Goal: Information Seeking & Learning: Learn about a topic

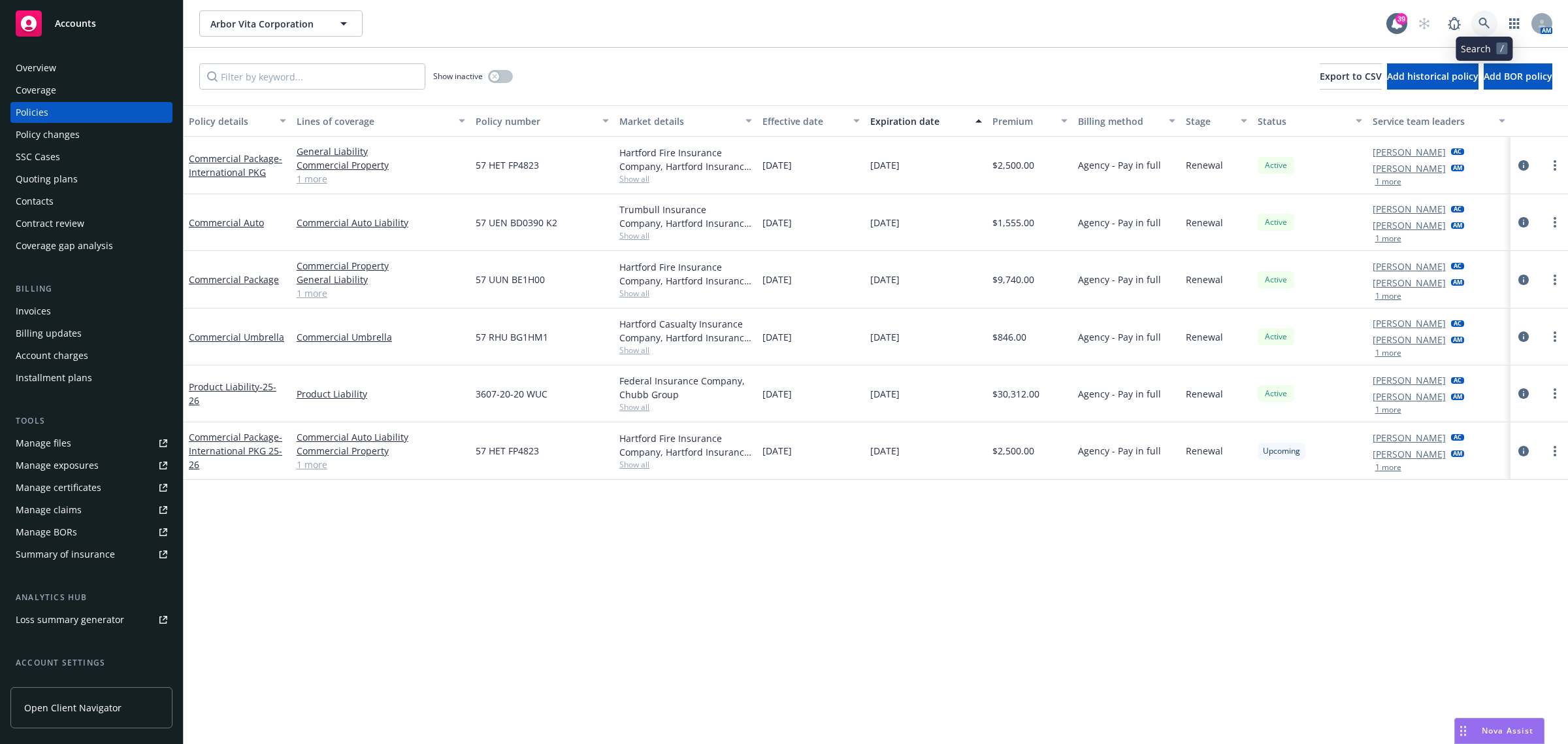
click at [1477, 21] on link at bounding box center [1484, 23] width 26 height 26
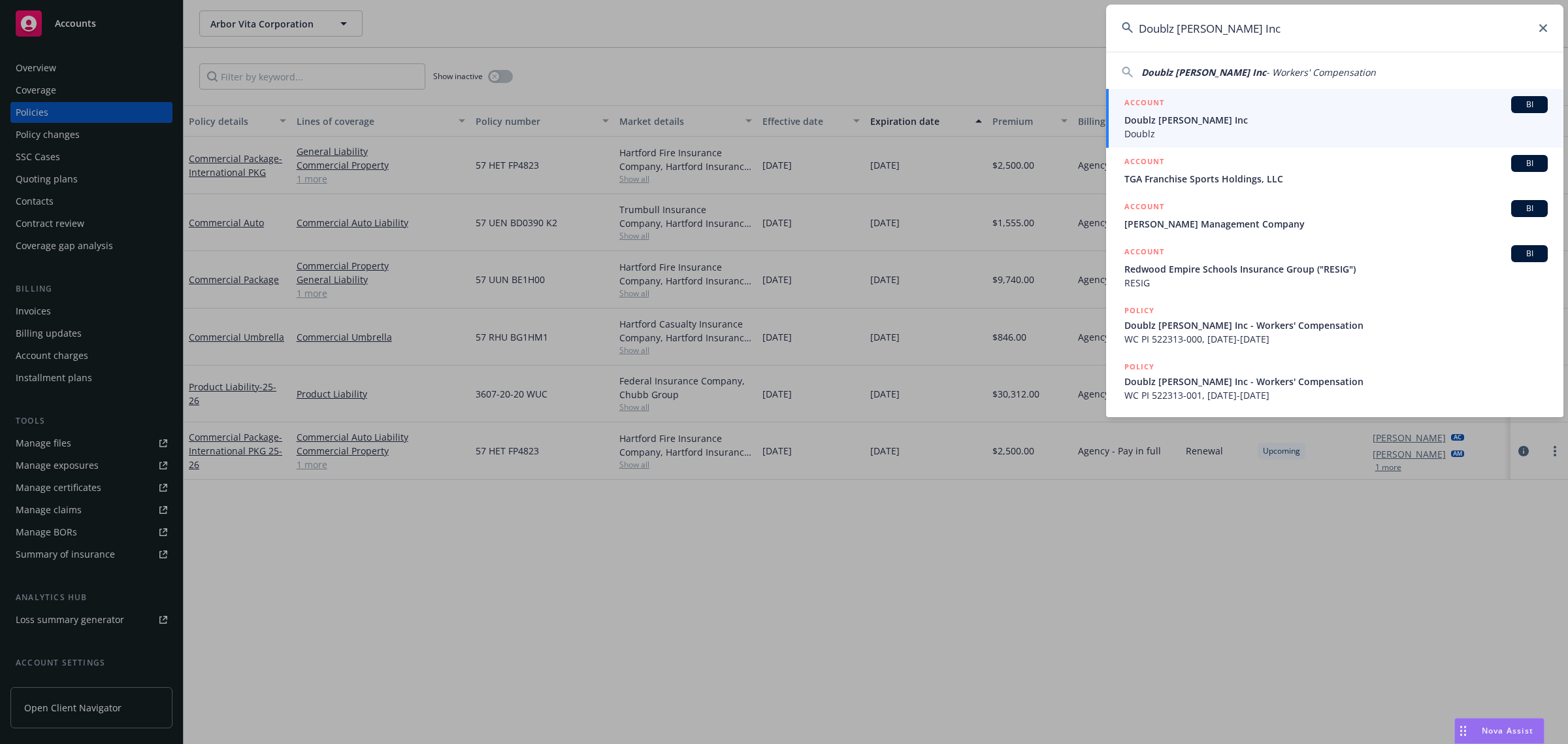
type input "Doublz [PERSON_NAME] Inc"
click at [1171, 129] on span "Doublz" at bounding box center [1335, 133] width 423 height 13
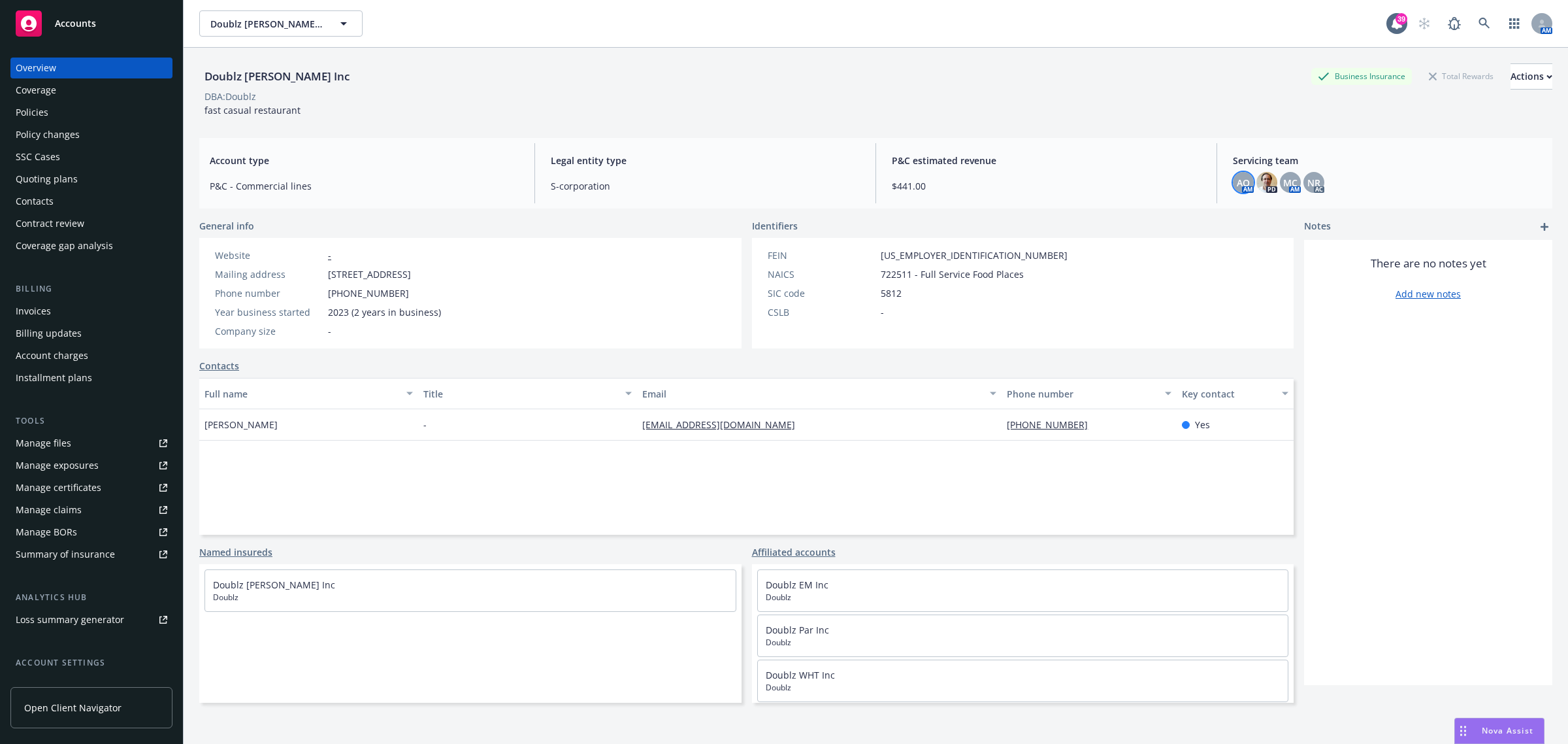
click at [1239, 185] on span "AO" at bounding box center [1244, 183] width 13 height 13
click at [1308, 180] on span "NR" at bounding box center [1314, 183] width 13 height 13
click at [1472, 25] on span at bounding box center [1484, 23] width 26 height 26
click at [1478, 27] on icon at bounding box center [1484, 23] width 12 height 12
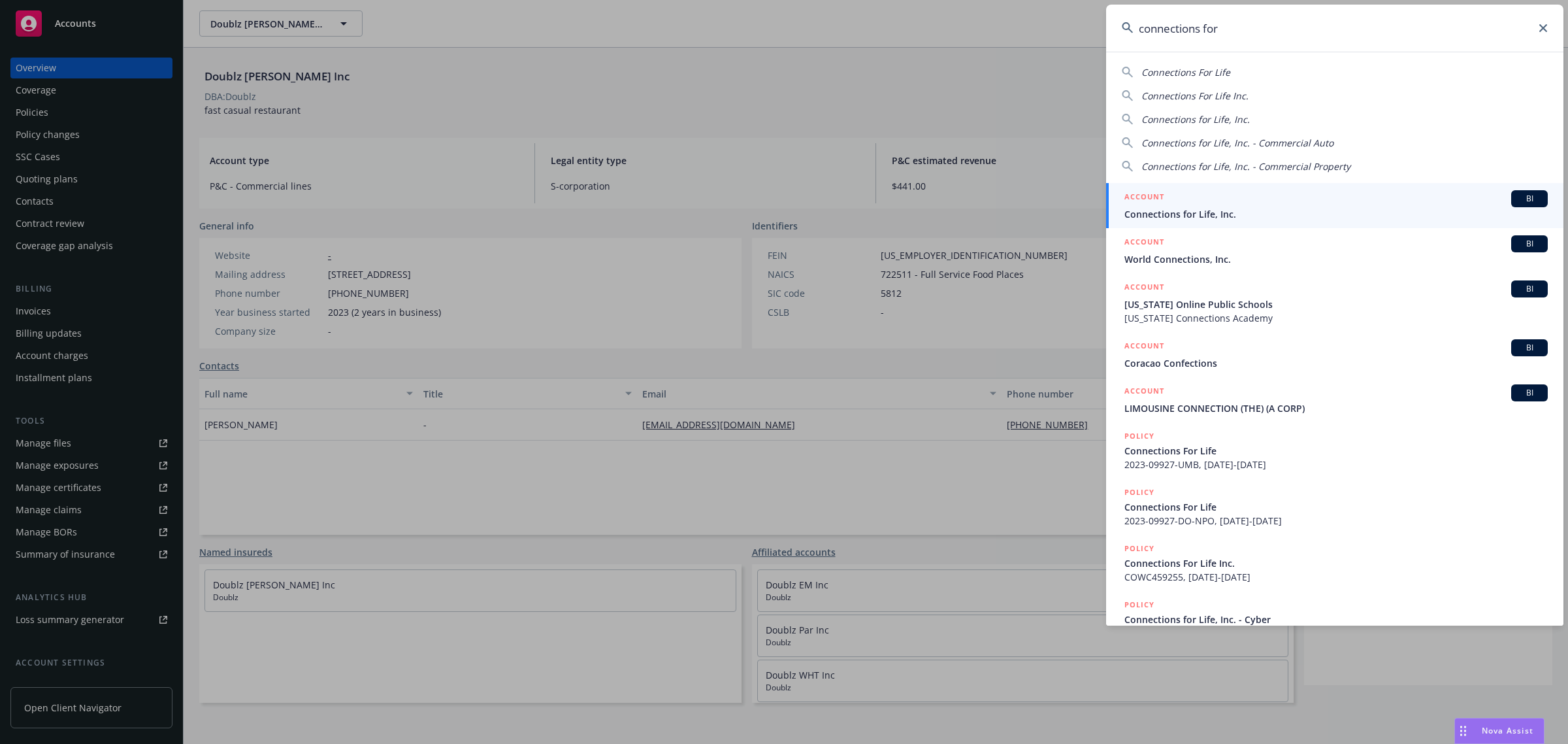
type input "connections for"
click at [1259, 214] on span "Connections for Life, Inc." at bounding box center [1335, 214] width 423 height 13
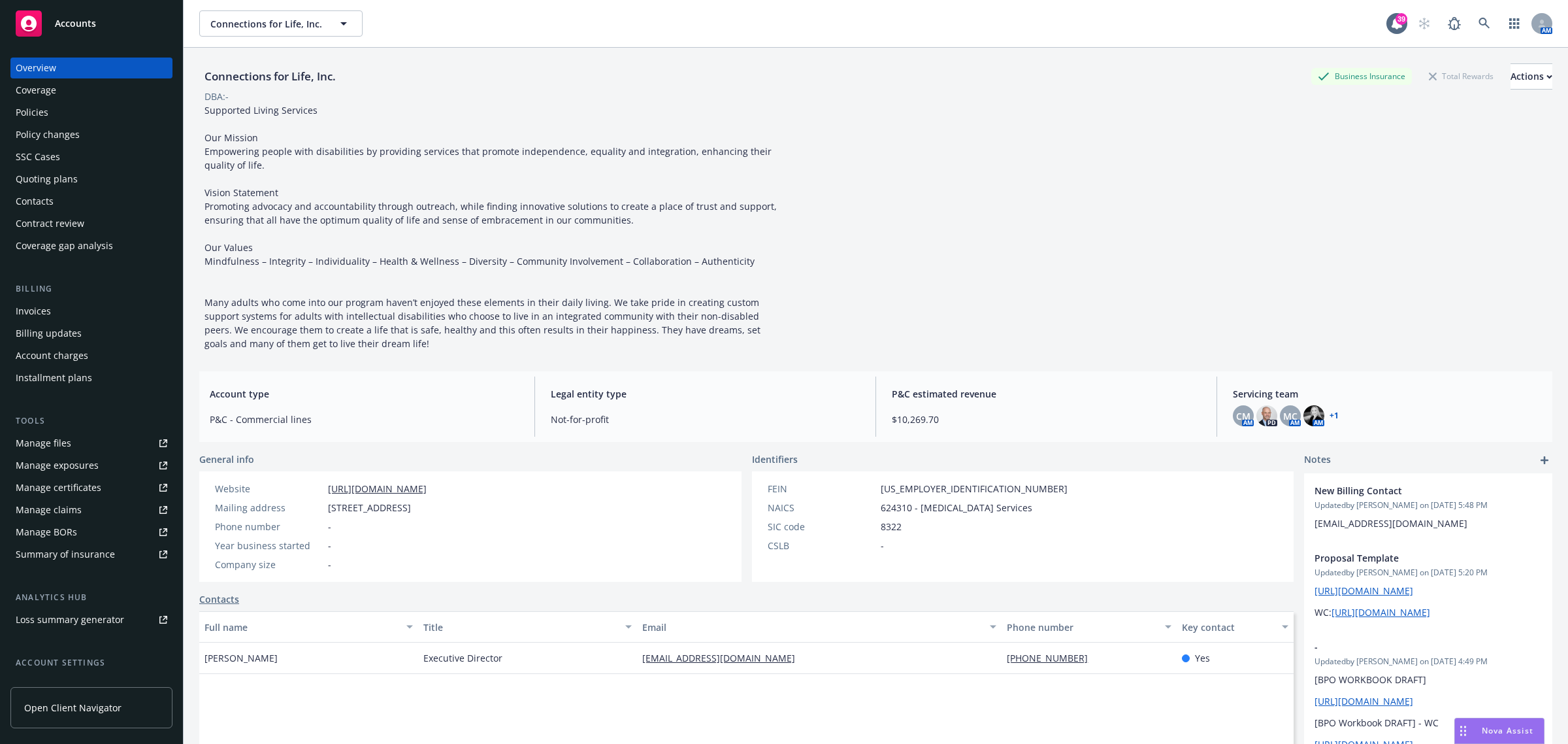
click at [61, 141] on div "Policy changes" at bounding box center [48, 134] width 64 height 21
click at [61, 177] on div "Quoting plans" at bounding box center [47, 178] width 62 height 21
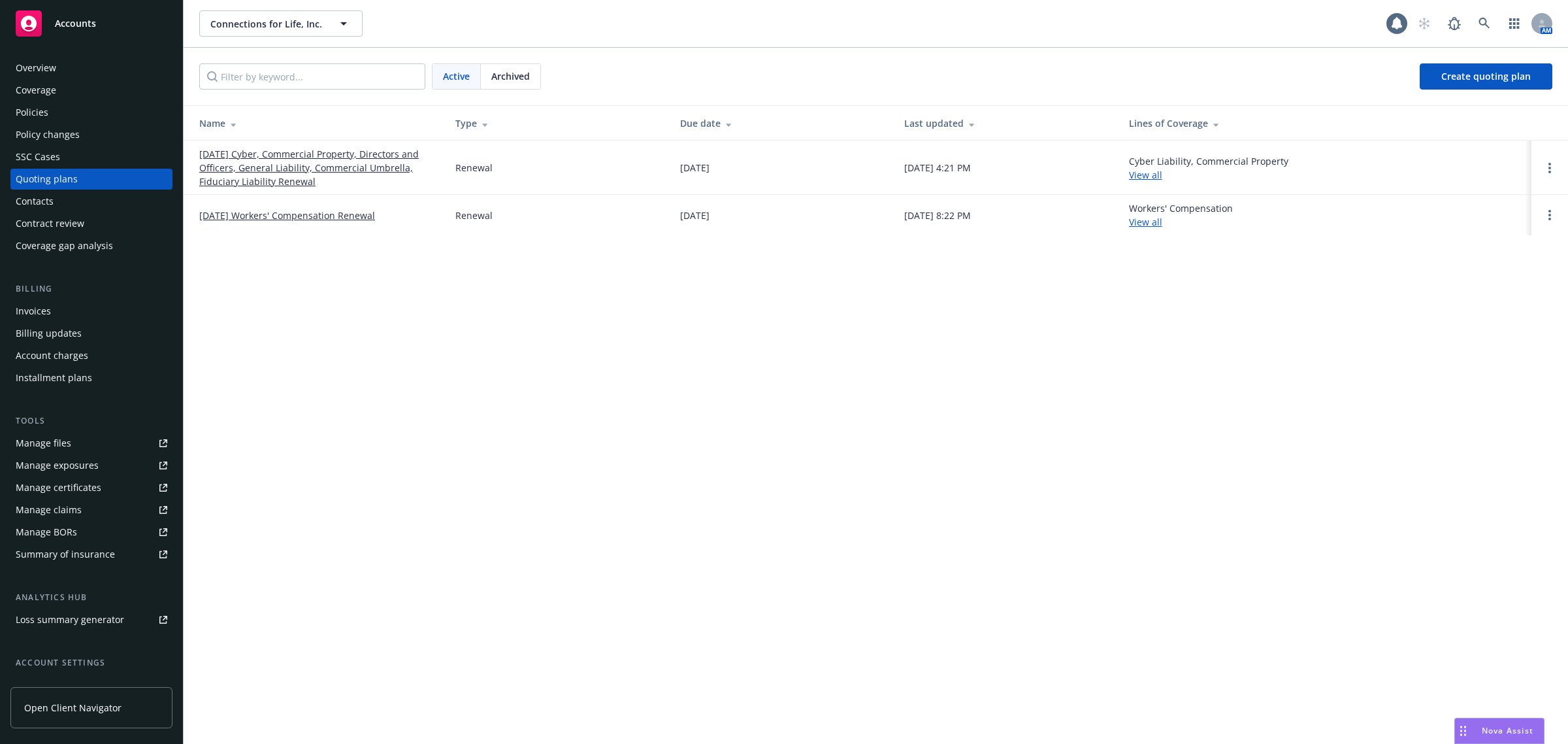
click at [305, 161] on link "[DATE] Cyber, Commercial Property, Directors and Officers, General Liability, C…" at bounding box center [317, 168] width 235 height 41
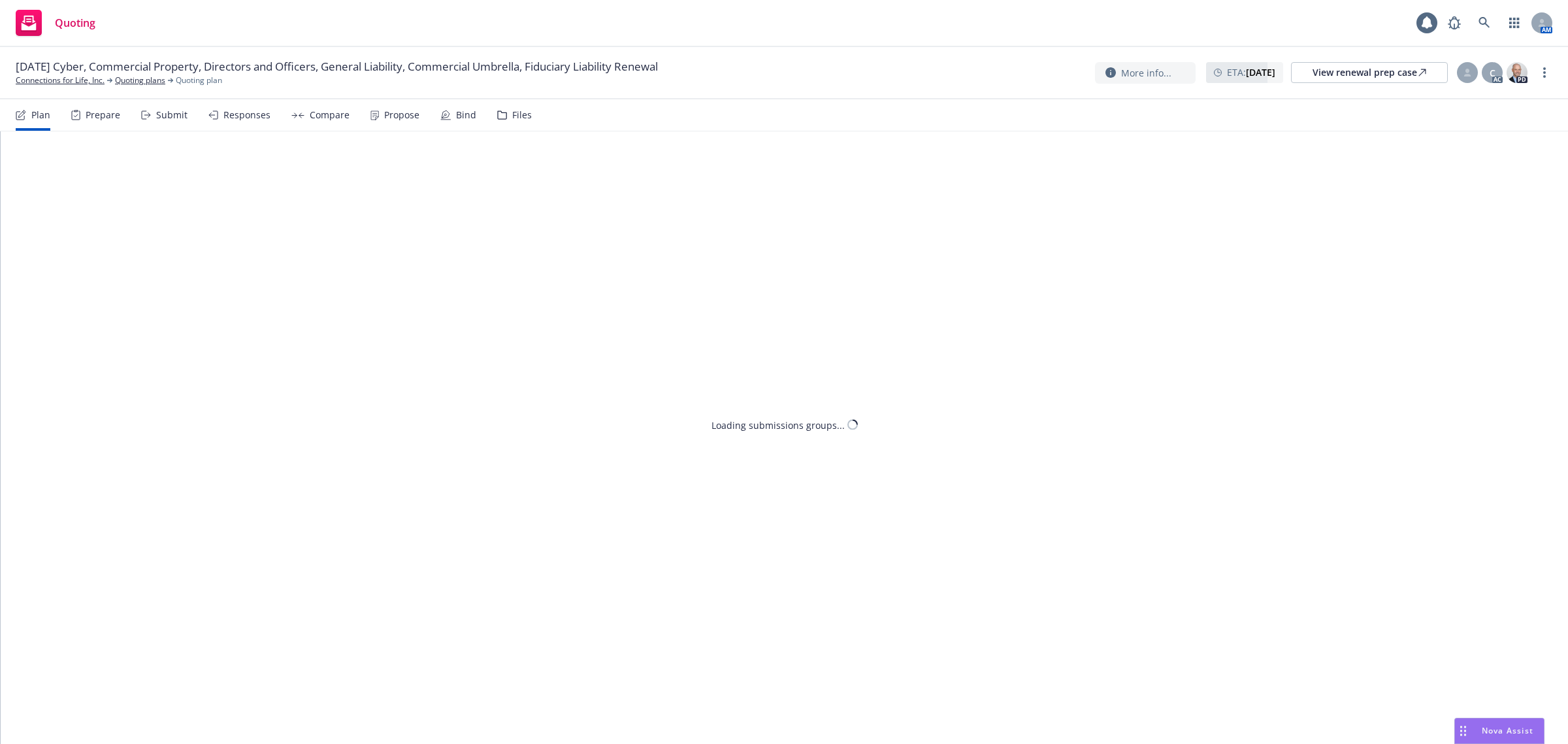
click at [397, 116] on div "Propose" at bounding box center [402, 115] width 35 height 10
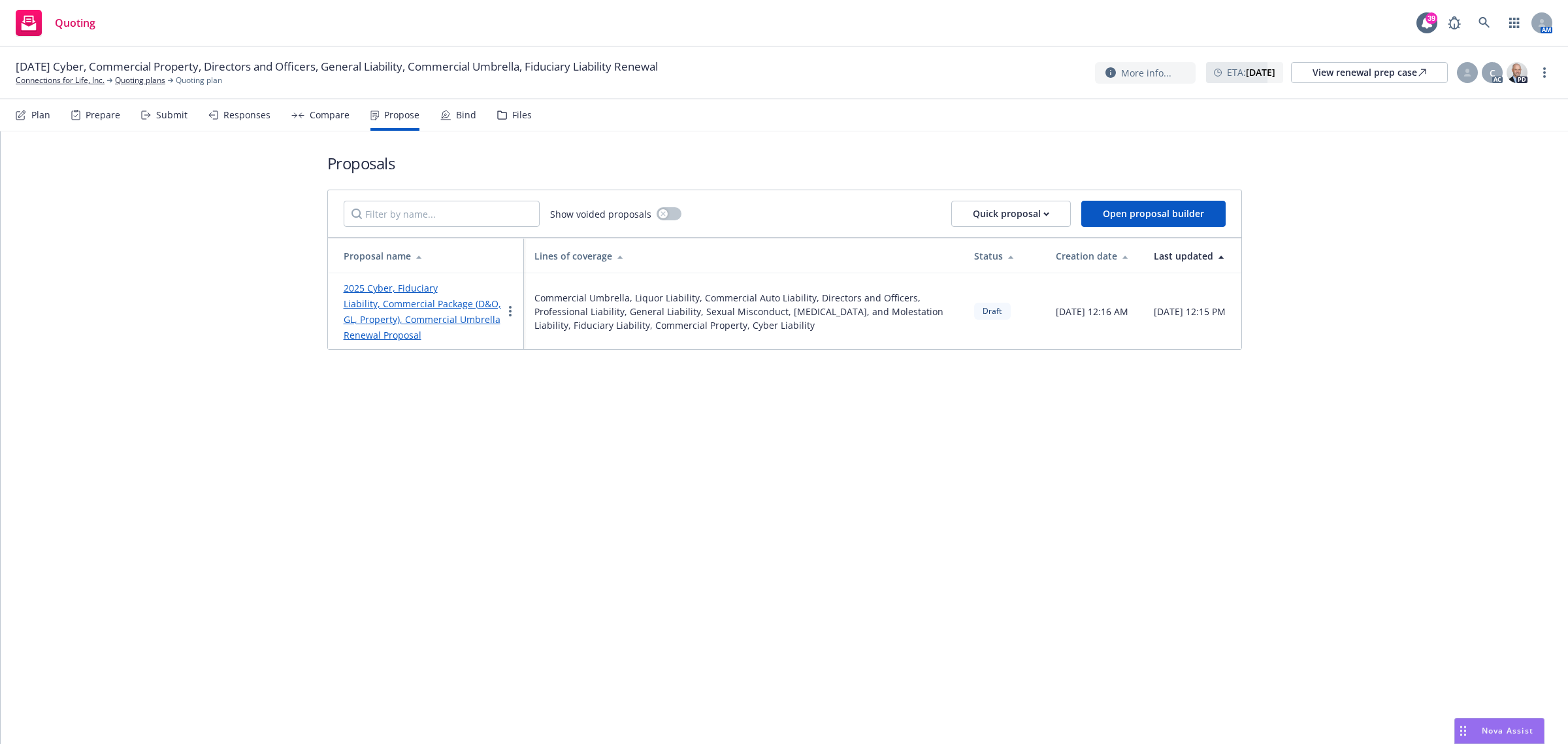
click at [396, 298] on link "2025 Cyber, Fiduciary Liability, Commercial Package (D&O, GL, Property), Commer…" at bounding box center [422, 311] width 157 height 59
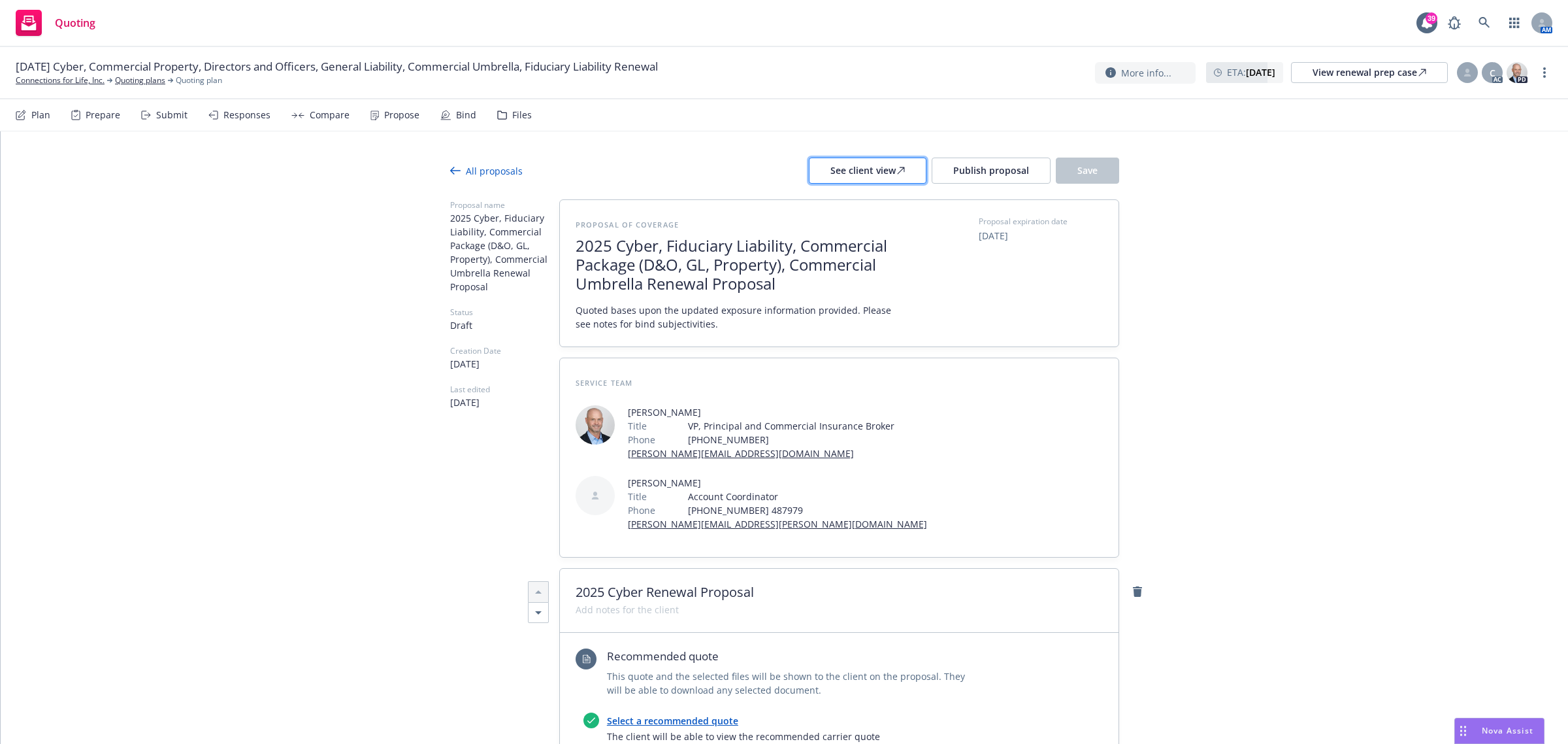
click at [879, 162] on div "See client view" at bounding box center [867, 171] width 75 height 25
type textarea "x"
